Goal: Transaction & Acquisition: Purchase product/service

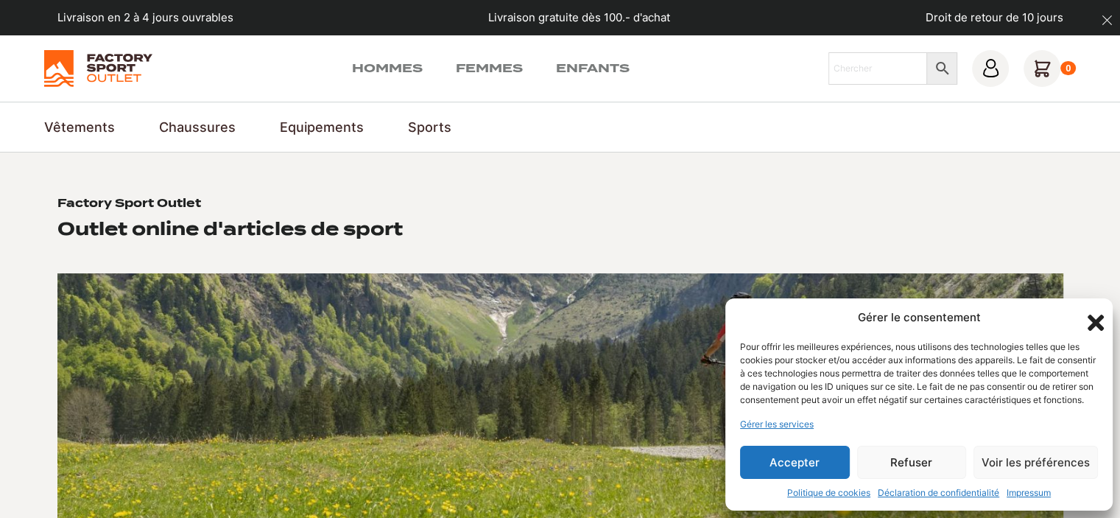
click at [795, 455] on button "Accepter" at bounding box center [795, 462] width 110 height 33
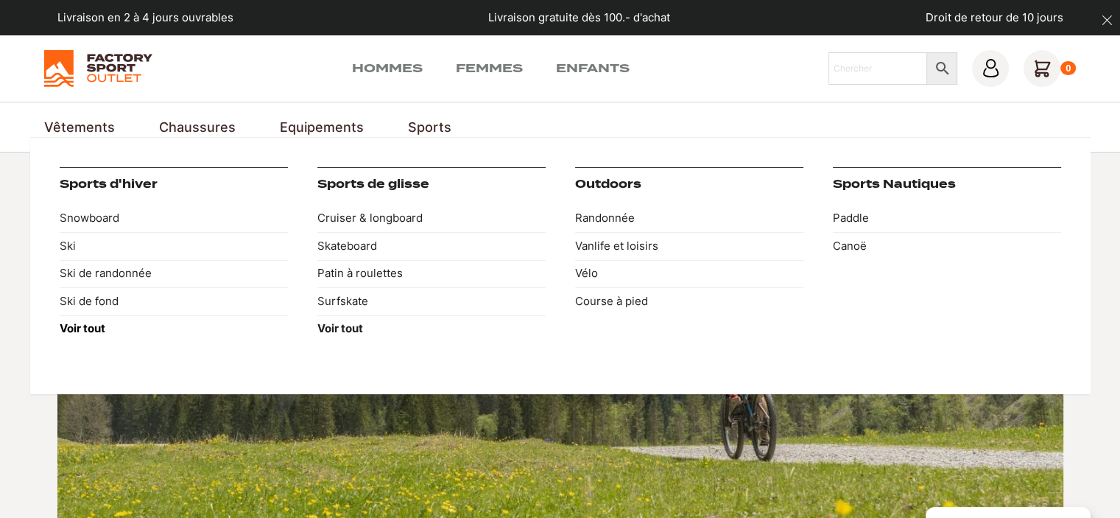
click at [89, 329] on strong "Voir tout" at bounding box center [83, 328] width 46 height 14
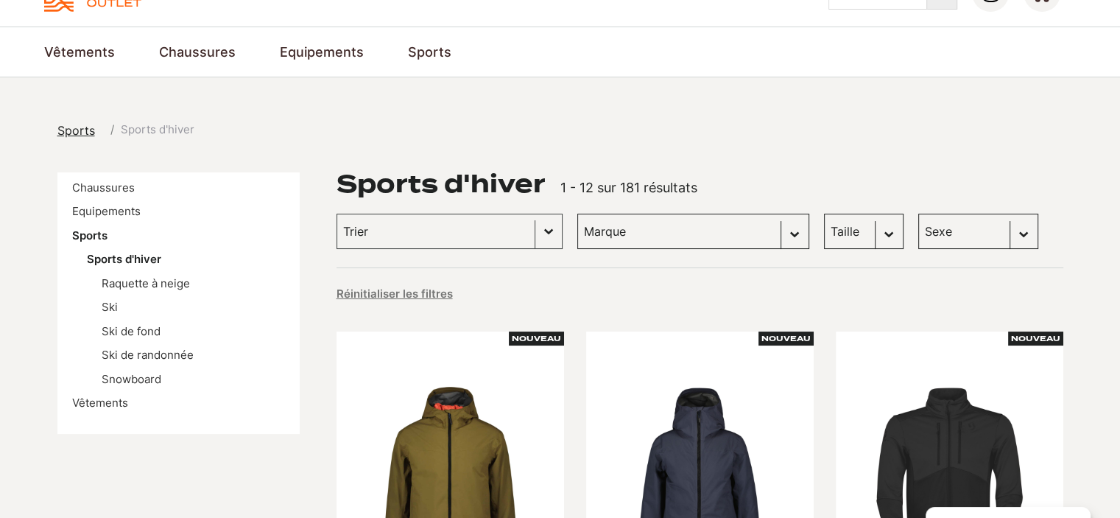
scroll to position [74, 0]
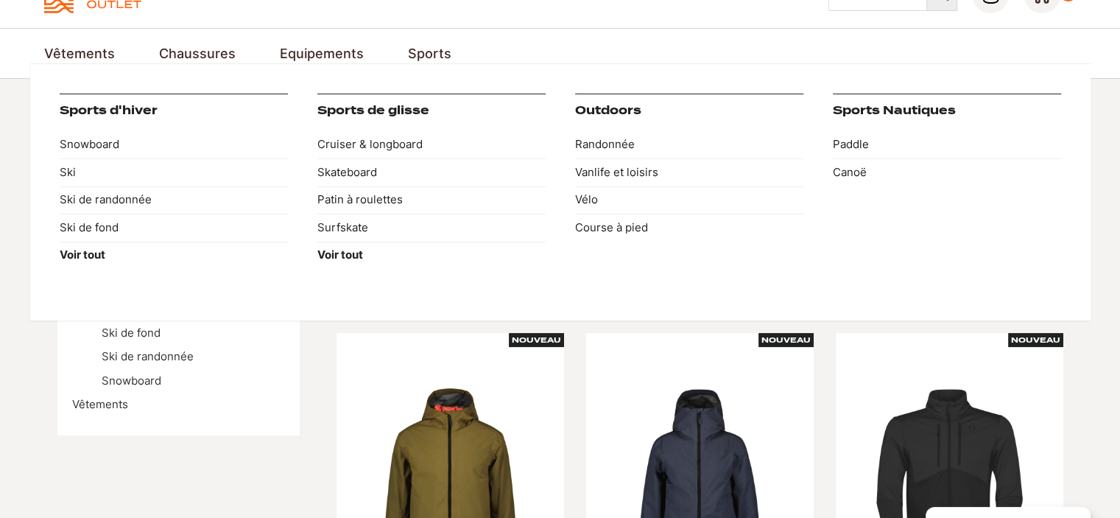
click at [418, 52] on link "Sports" at bounding box center [429, 53] width 43 height 20
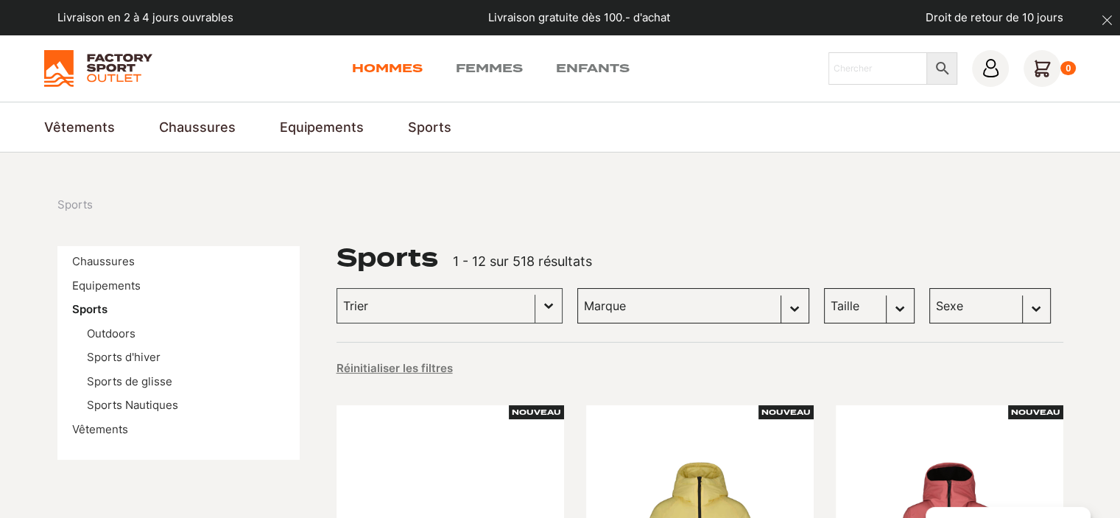
click at [383, 71] on link "Hommes" at bounding box center [387, 69] width 71 height 18
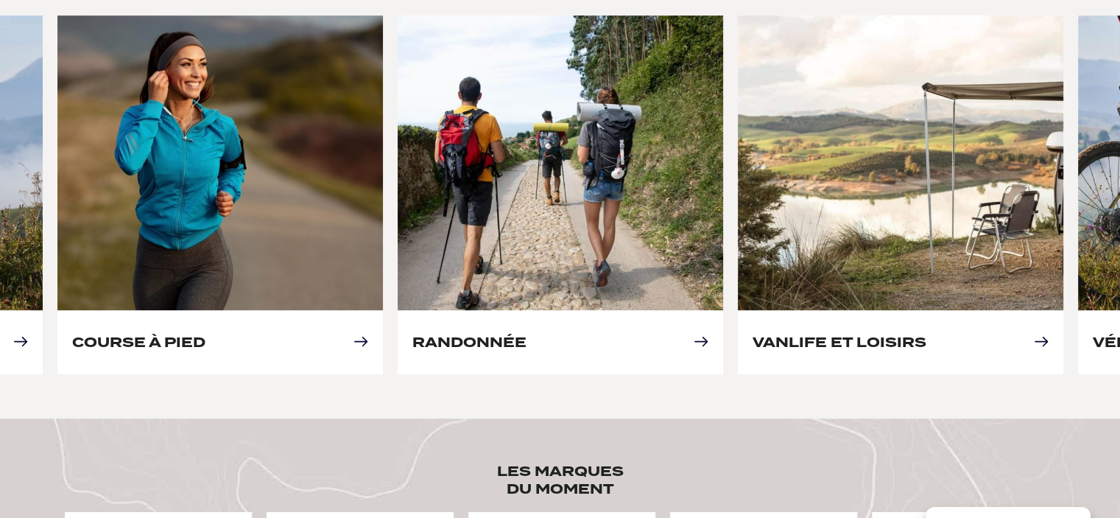
scroll to position [736, 0]
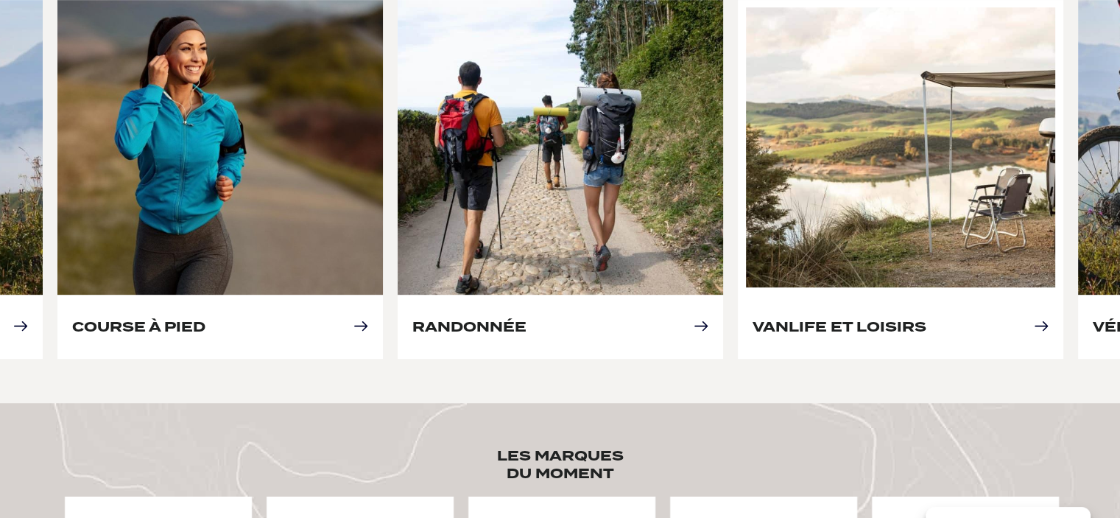
click at [926, 326] on link "Vanlife et loisirs" at bounding box center [840, 326] width 174 height 15
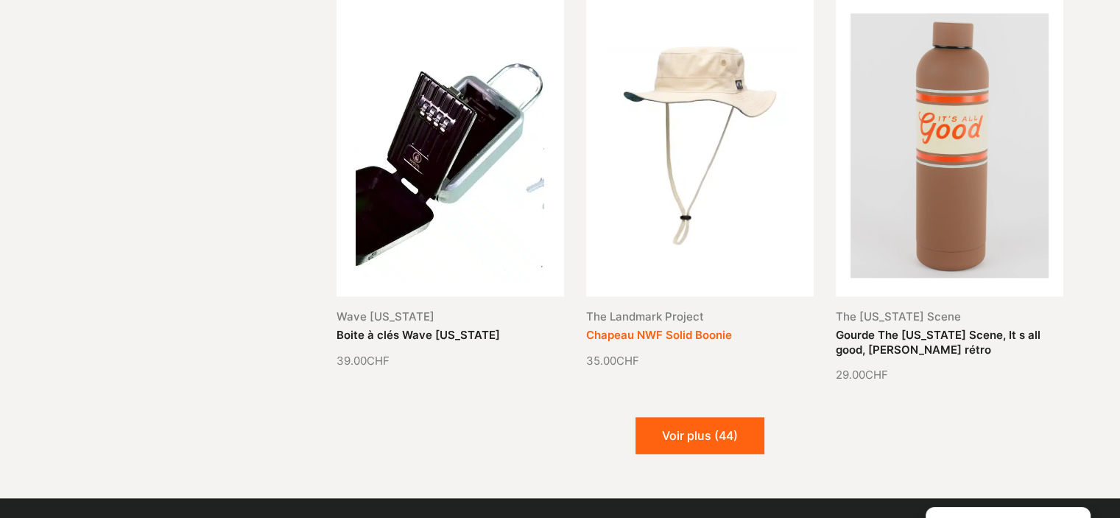
scroll to position [1694, 0]
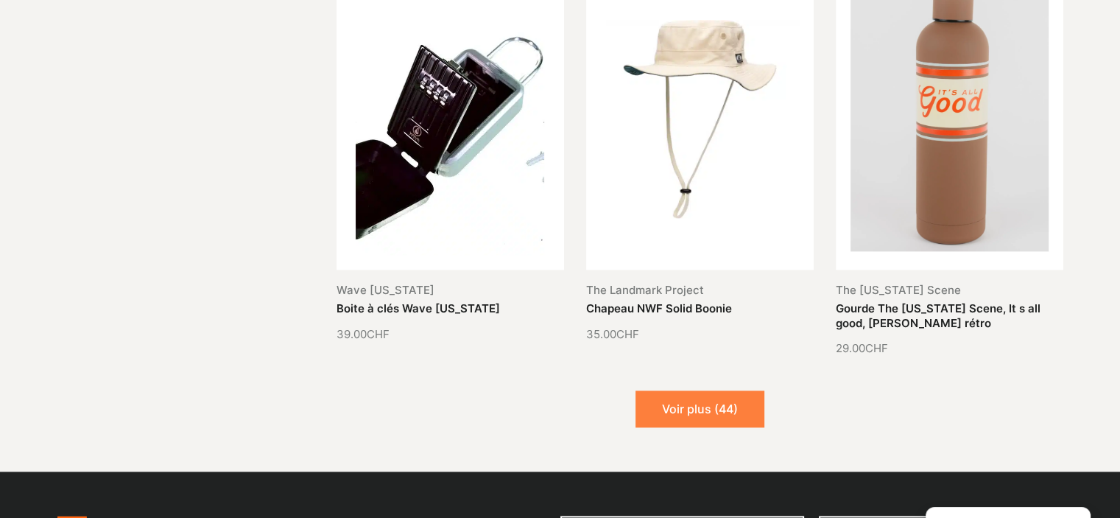
click at [714, 401] on button "Voir plus (44)" at bounding box center [700, 408] width 129 height 37
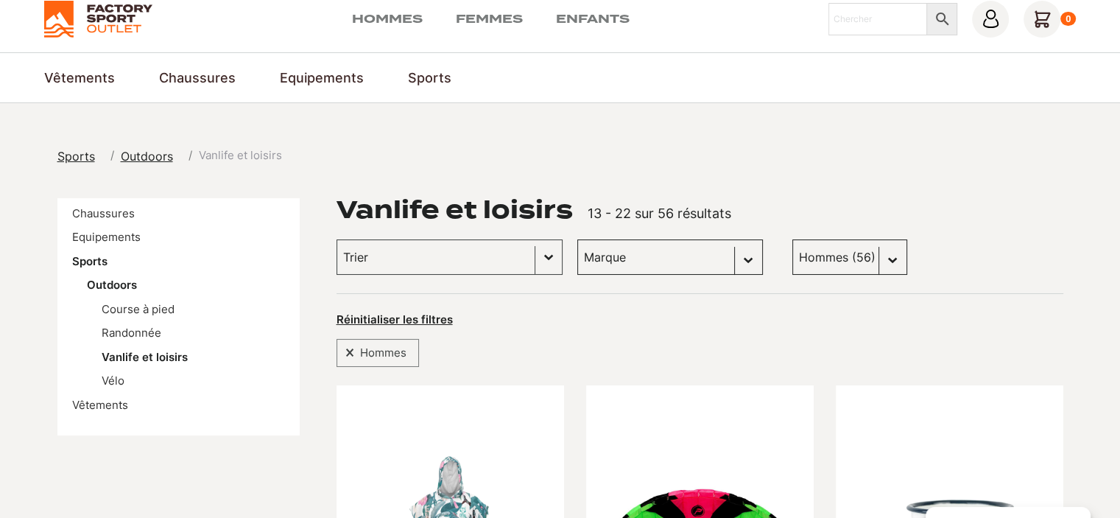
scroll to position [0, 0]
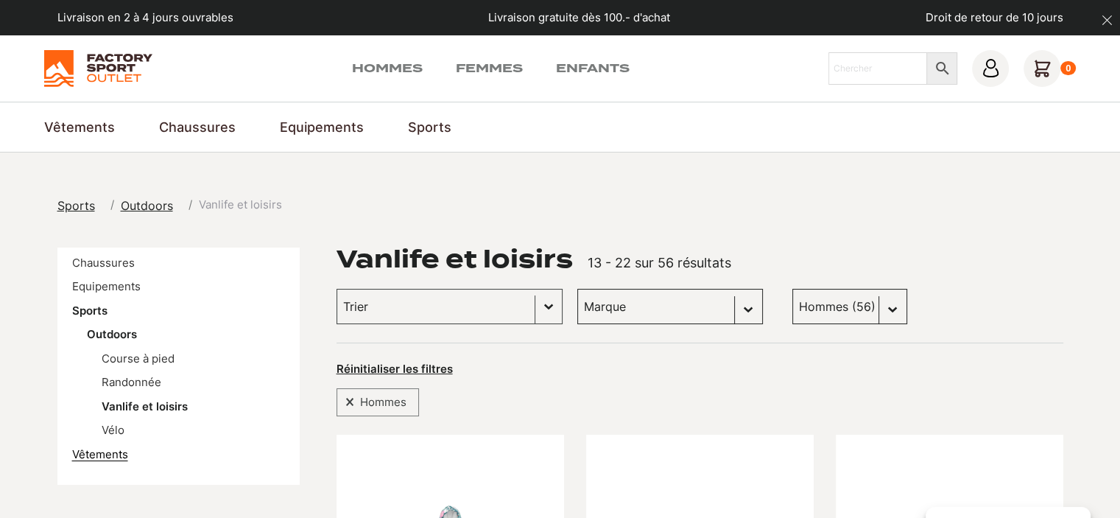
click at [103, 456] on link "Vêtements" at bounding box center [100, 454] width 56 height 14
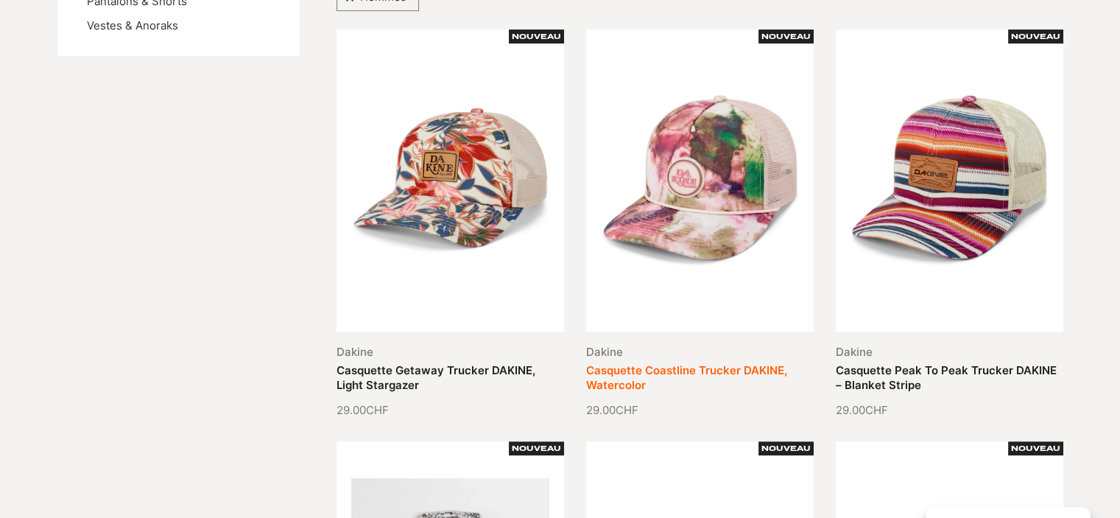
scroll to position [368, 0]
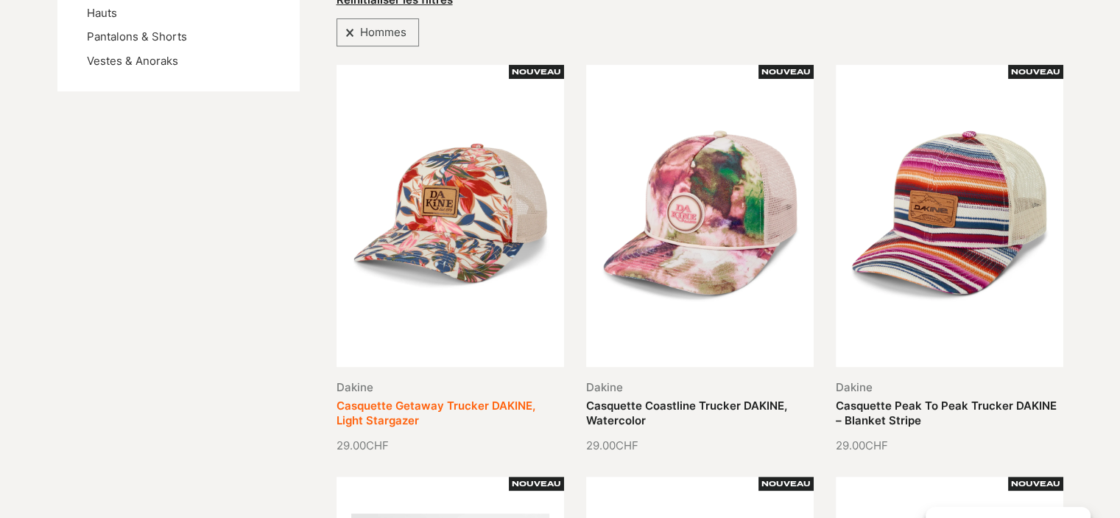
click at [491, 398] on link "Casquette Getaway Trucker DAKINE, Light Stargazer" at bounding box center [436, 412] width 199 height 29
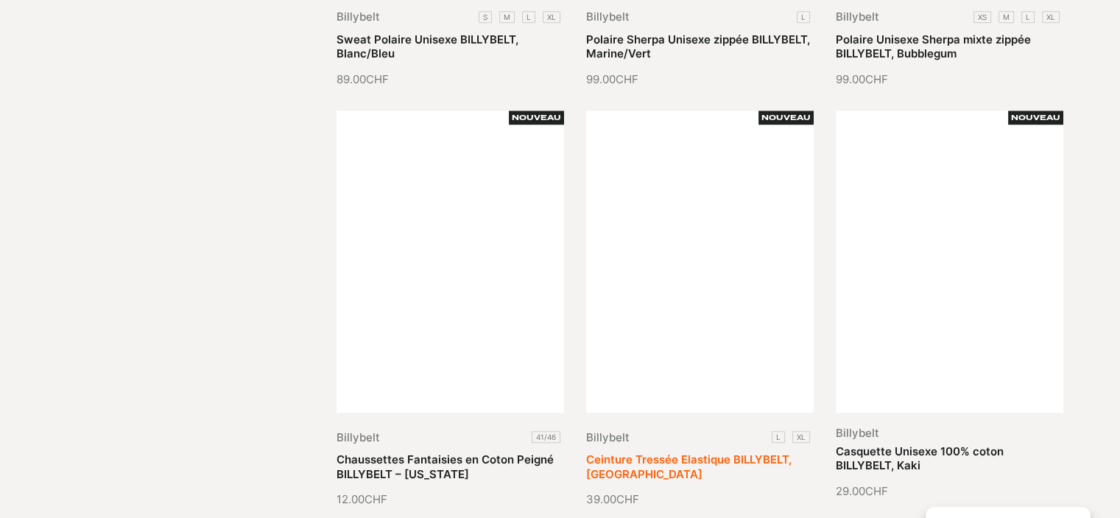
scroll to position [1620, 0]
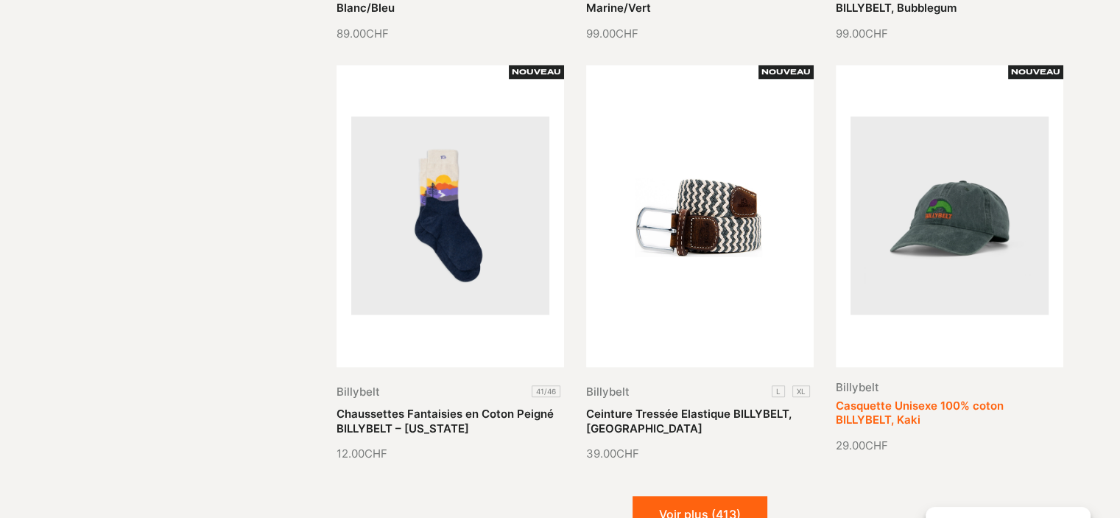
click at [972, 398] on link "Casquette Unisexe 100% coton BILLYBELT, Kaki" at bounding box center [920, 412] width 168 height 29
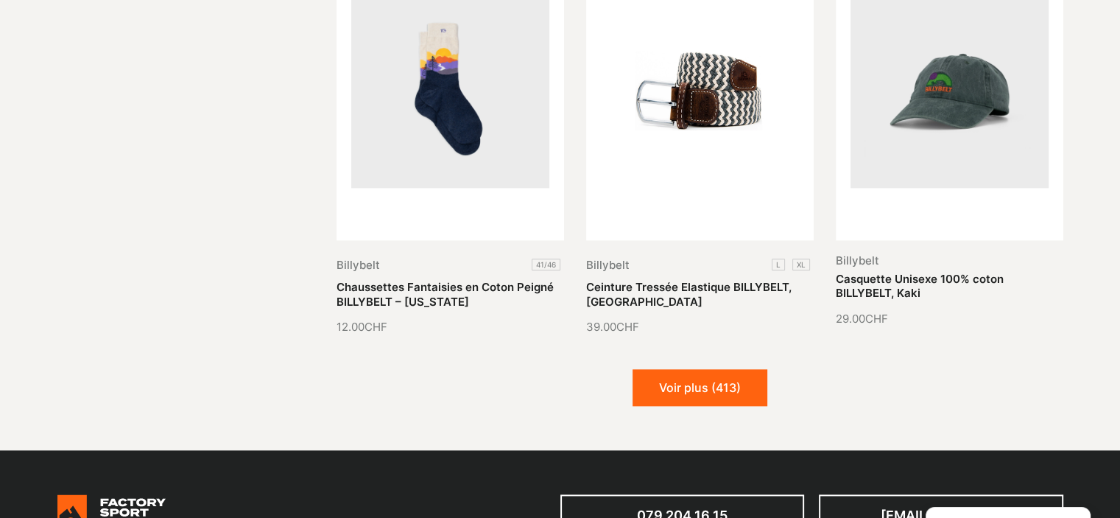
scroll to position [1767, 0]
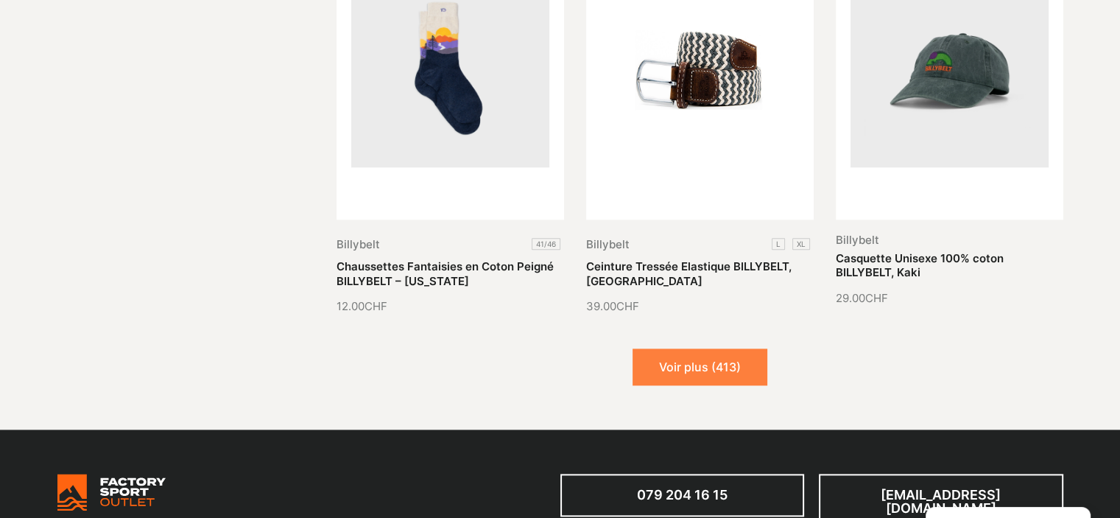
click at [713, 379] on button "Voir plus (413)" at bounding box center [700, 366] width 135 height 37
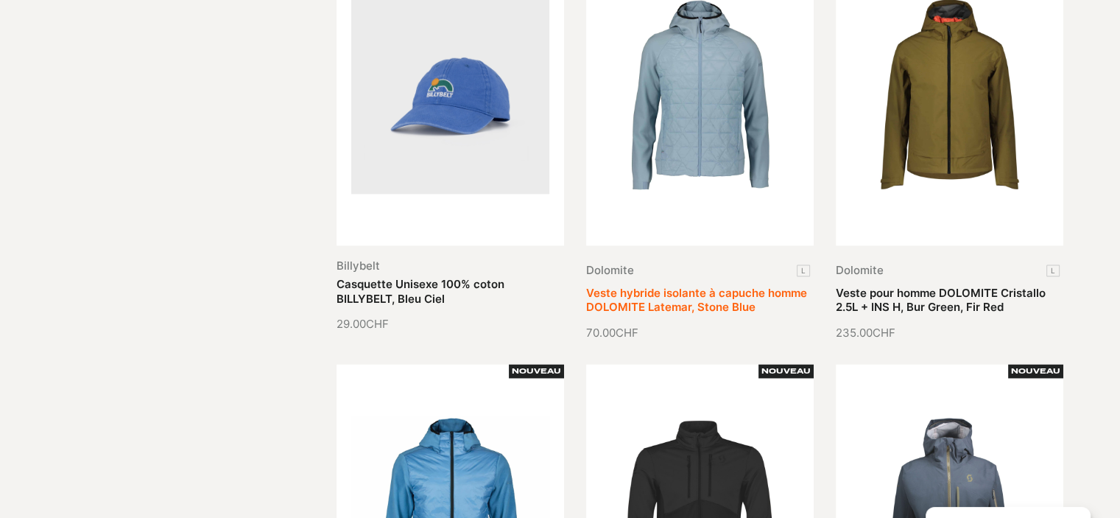
scroll to position [2136, 0]
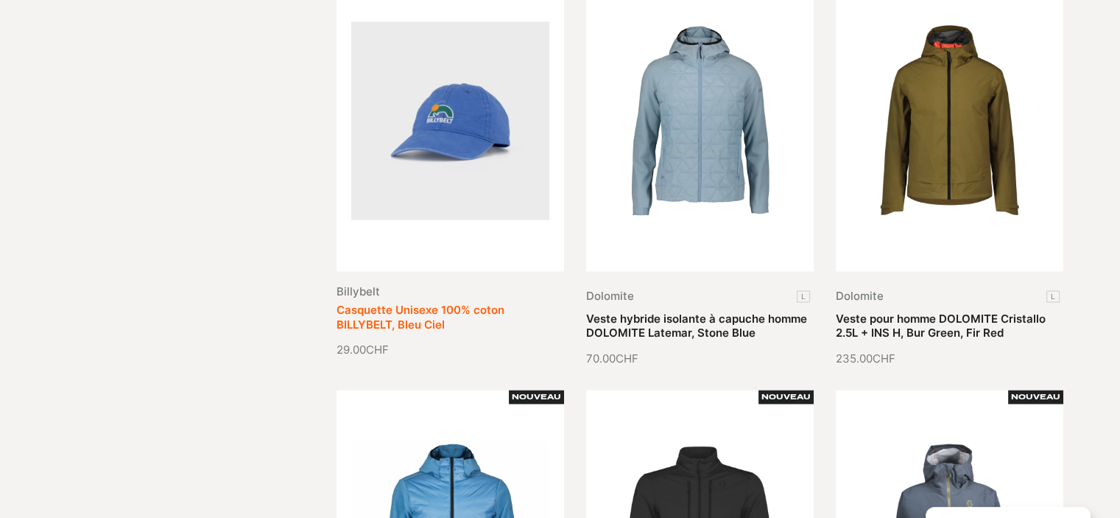
click at [499, 303] on link "Casquette Unisexe 100% coton BILLYBELT, Bleu Ciel" at bounding box center [421, 317] width 168 height 29
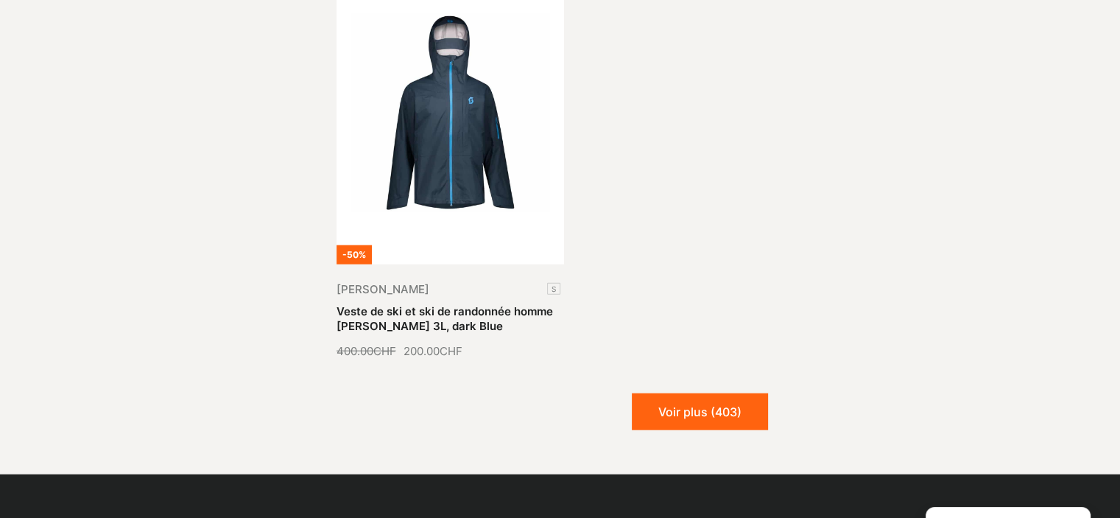
scroll to position [3461, 0]
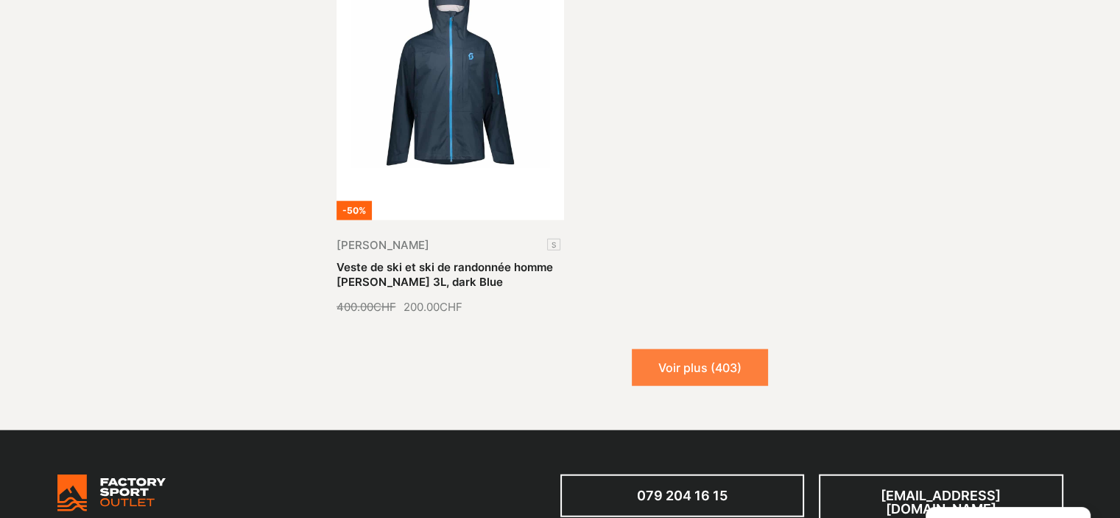
click at [717, 365] on button "Voir plus (403)" at bounding box center [700, 367] width 136 height 37
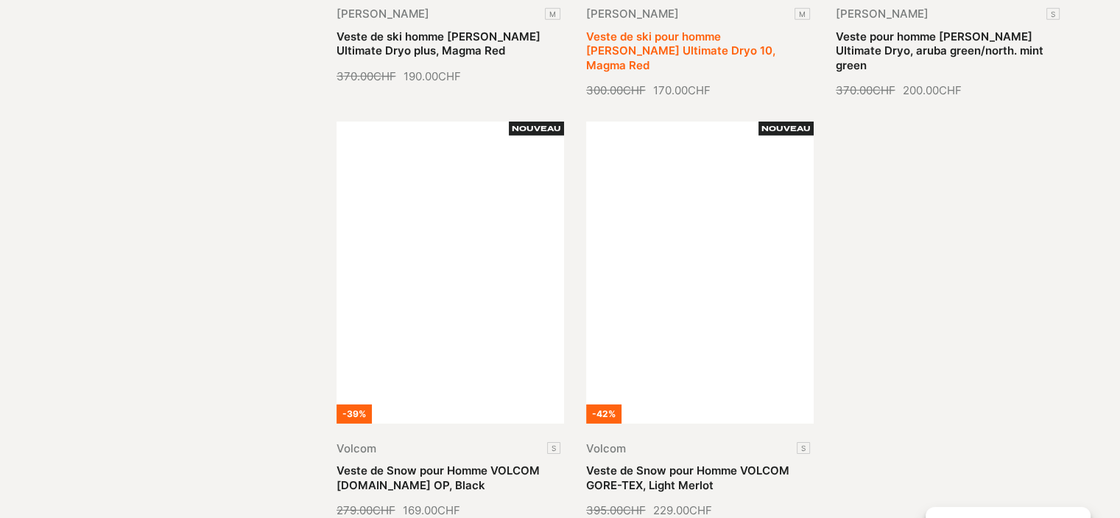
scroll to position [4713, 0]
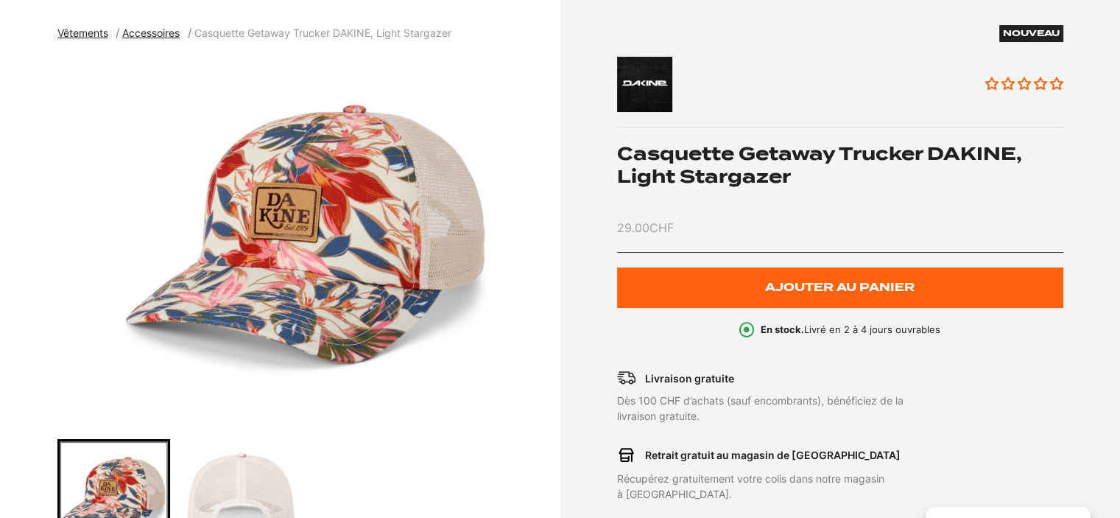
scroll to position [221, 0]
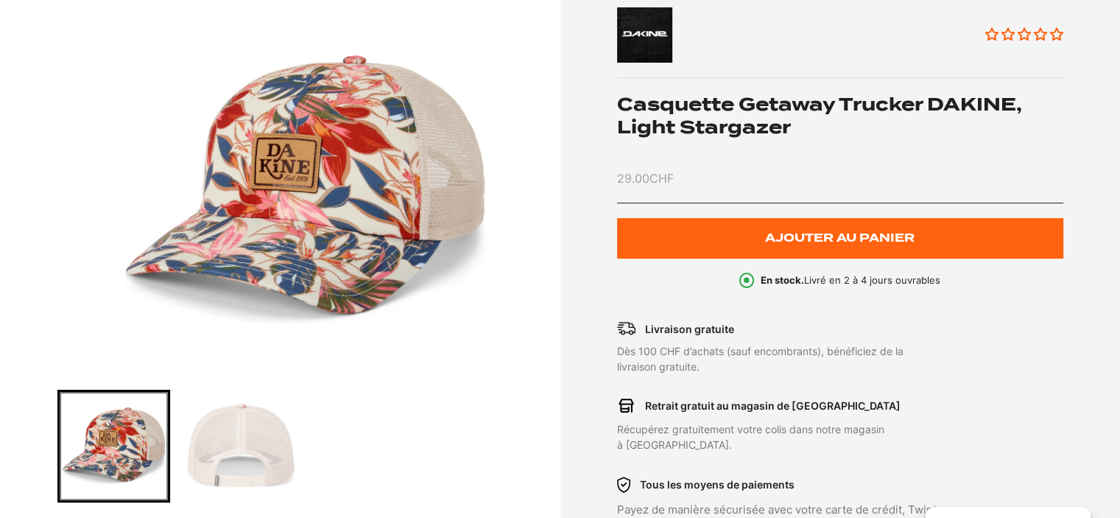
click at [264, 465] on img "Go to slide 2" at bounding box center [241, 446] width 108 height 108
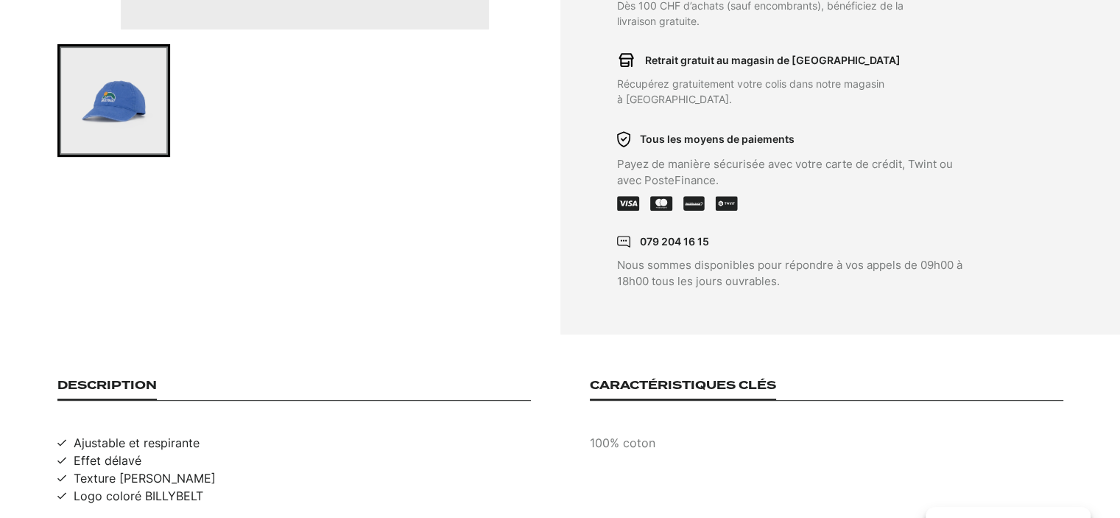
scroll to position [589, 0]
